Goal: Find specific page/section: Find specific page/section

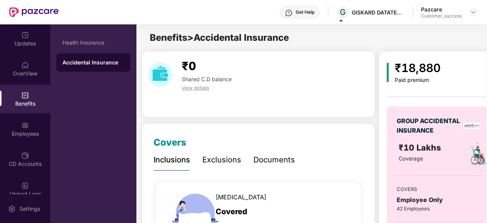
scroll to position [8, 0]
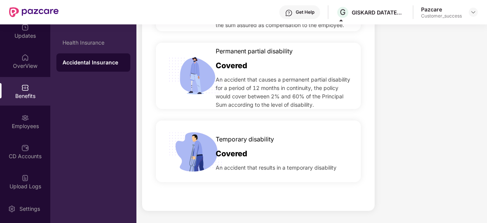
click at [433, 10] on div "Pazcare" at bounding box center [441, 9] width 41 height 7
click at [475, 10] on img at bounding box center [473, 12] width 6 height 6
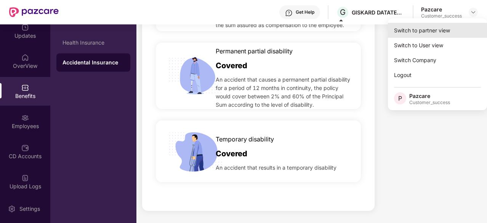
click at [444, 31] on div "Switch to partner view" at bounding box center [437, 30] width 99 height 15
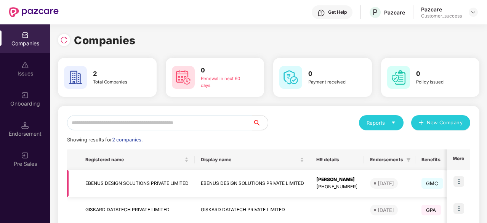
click at [460, 182] on img at bounding box center [458, 181] width 11 height 11
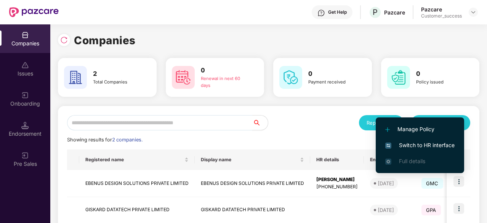
click at [428, 146] on span "Switch to HR interface" at bounding box center [419, 145] width 69 height 8
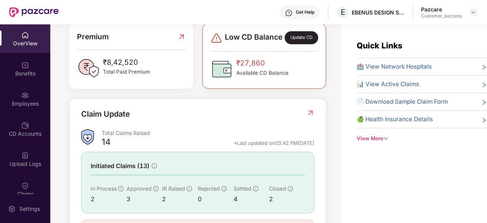
scroll to position [203, 0]
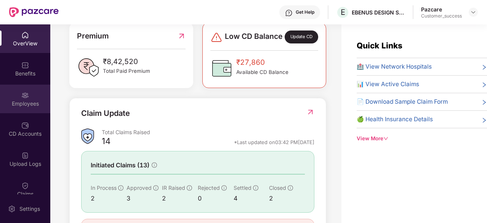
click at [22, 106] on div "Employees" at bounding box center [25, 104] width 50 height 8
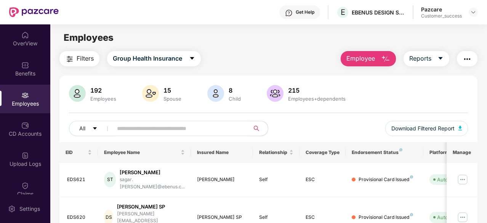
click at [125, 124] on input "text" at bounding box center [178, 128] width 122 height 11
paste input "******"
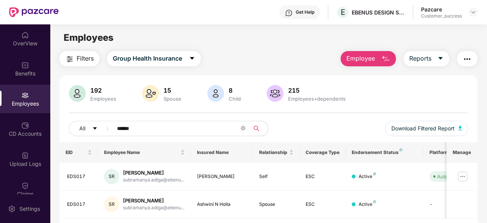
type input "******"
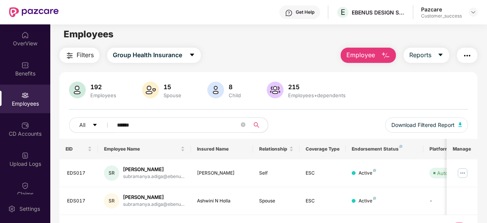
scroll to position [24, 0]
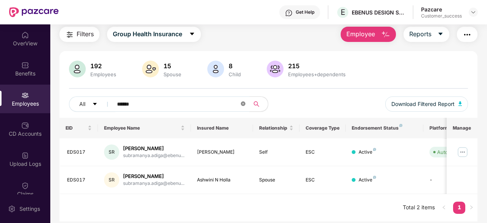
click at [244, 105] on icon "close-circle" at bounding box center [243, 103] width 5 height 5
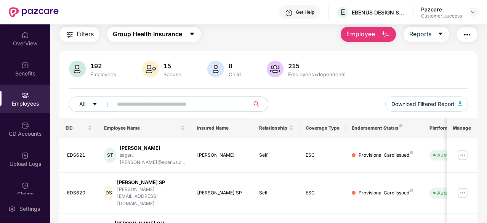
click at [177, 34] on span "Group Health Insurance" at bounding box center [147, 34] width 69 height 10
